Goal: Transaction & Acquisition: Book appointment/travel/reservation

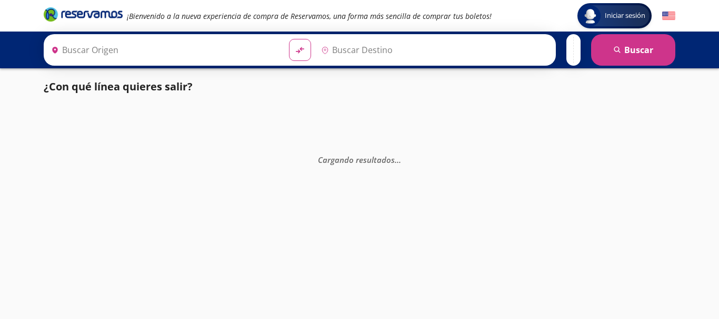
type input "[GEOGRAPHIC_DATA], [GEOGRAPHIC_DATA]"
type input "[GEOGRAPHIC_DATA][PERSON_NAME], [GEOGRAPHIC_DATA]"
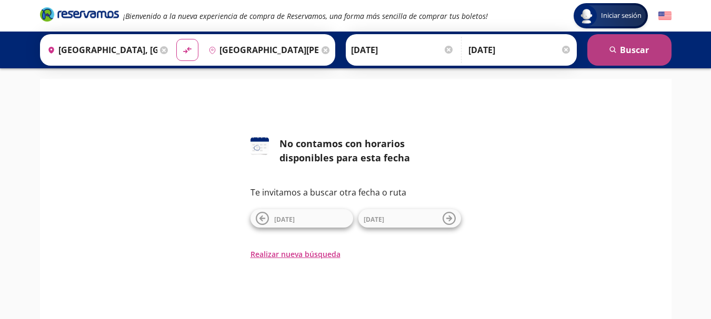
click at [640, 49] on button "search [GEOGRAPHIC_DATA]" at bounding box center [629, 50] width 84 height 32
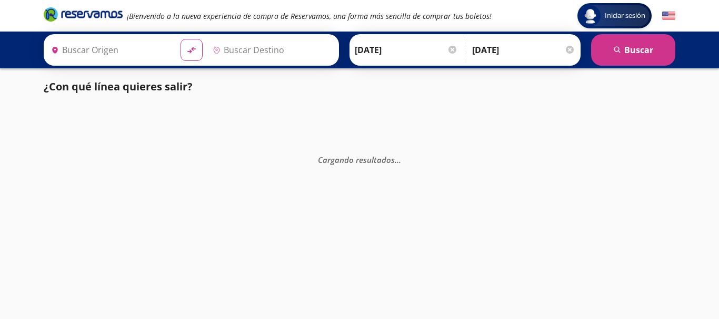
type input "[GEOGRAPHIC_DATA][PERSON_NAME], [GEOGRAPHIC_DATA]"
type input "[GEOGRAPHIC_DATA], [GEOGRAPHIC_DATA]"
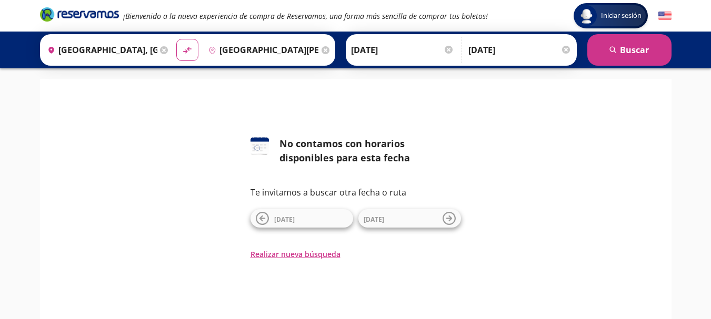
click at [503, 48] on input "[DATE]" at bounding box center [519, 50] width 103 height 26
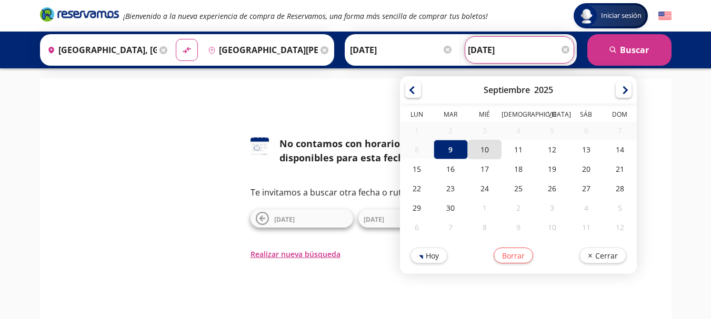
click at [482, 157] on div "10" at bounding box center [484, 149] width 34 height 19
type input "[DATE]"
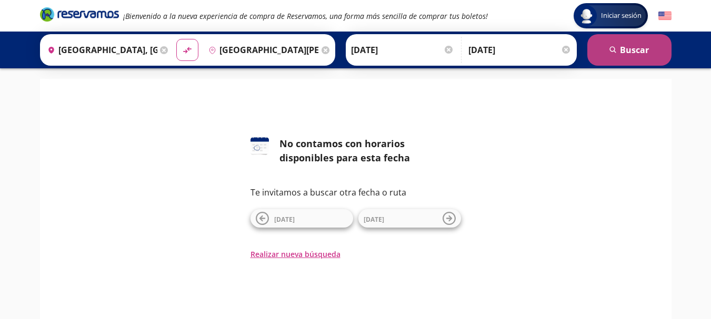
click at [621, 52] on button "search [GEOGRAPHIC_DATA]" at bounding box center [629, 50] width 84 height 32
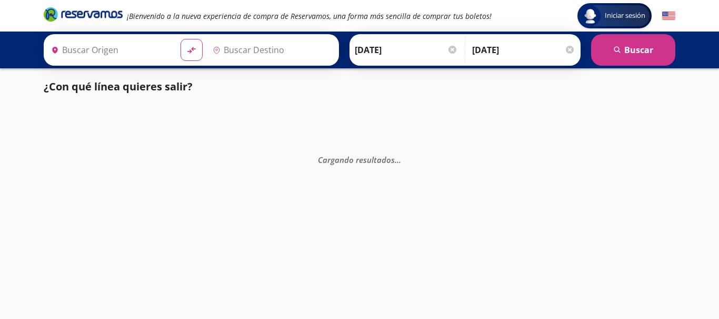
type input "[GEOGRAPHIC_DATA][PERSON_NAME], [GEOGRAPHIC_DATA]"
type input "[GEOGRAPHIC_DATA], [GEOGRAPHIC_DATA]"
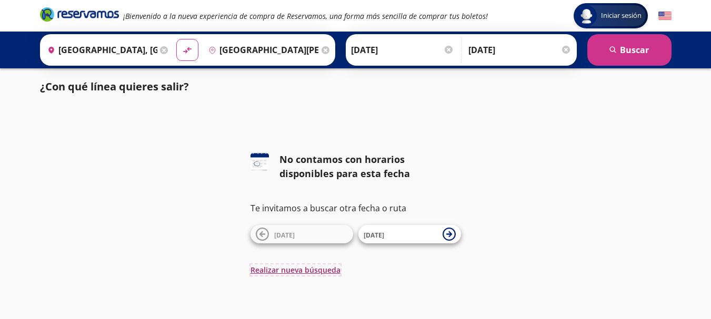
click at [307, 272] on button "Realizar nueva búsqueda" at bounding box center [296, 270] width 90 height 11
